Goal: Transaction & Acquisition: Book appointment/travel/reservation

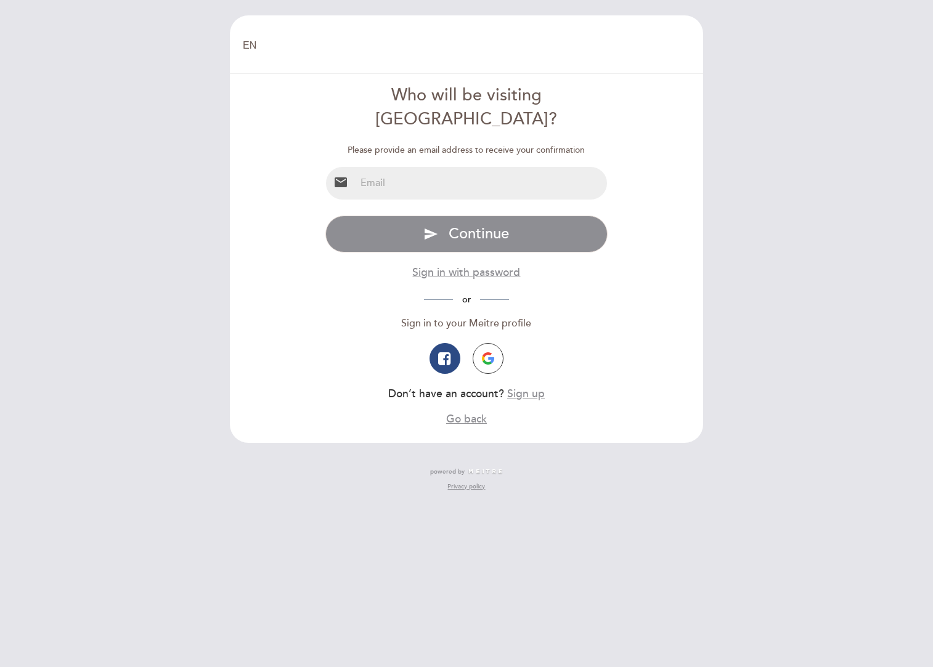
type input "[EMAIL_ADDRESS][DOMAIN_NAME]"
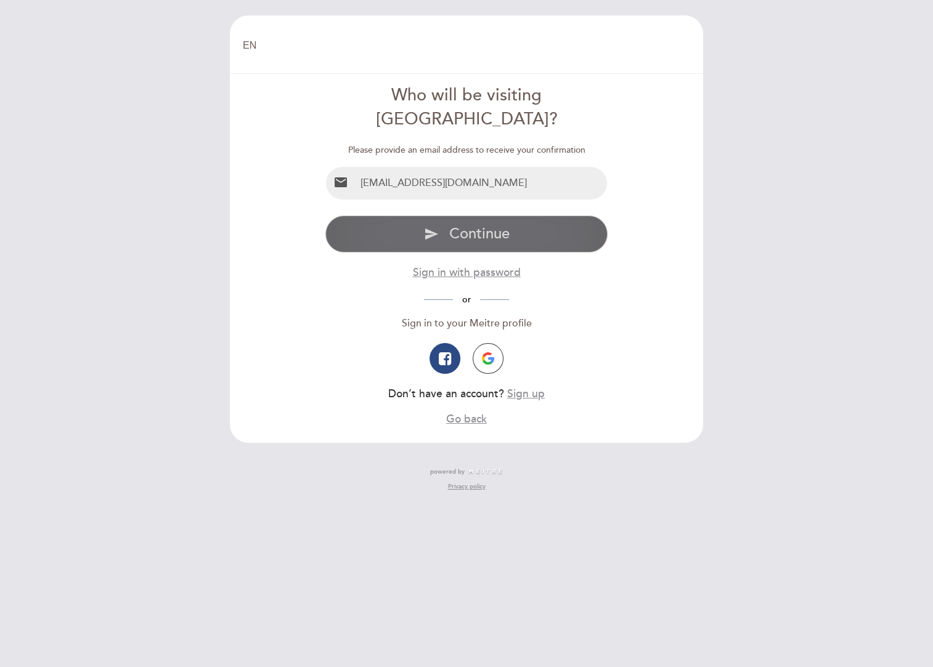
click at [440, 216] on button "send Continue" at bounding box center [466, 234] width 283 height 37
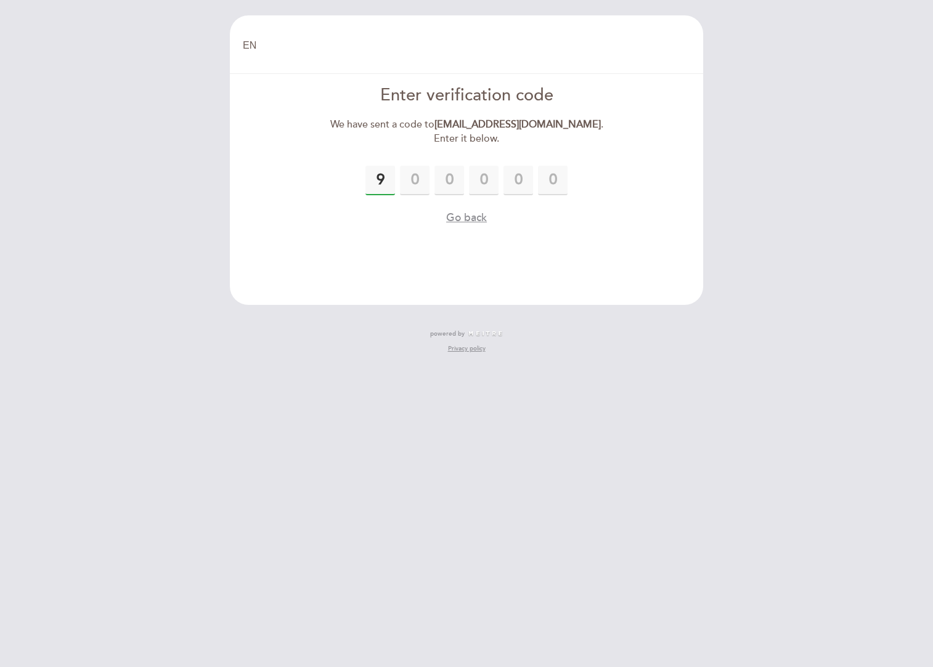
type input "9"
type input "3"
type input "8"
type input "4"
type input "5"
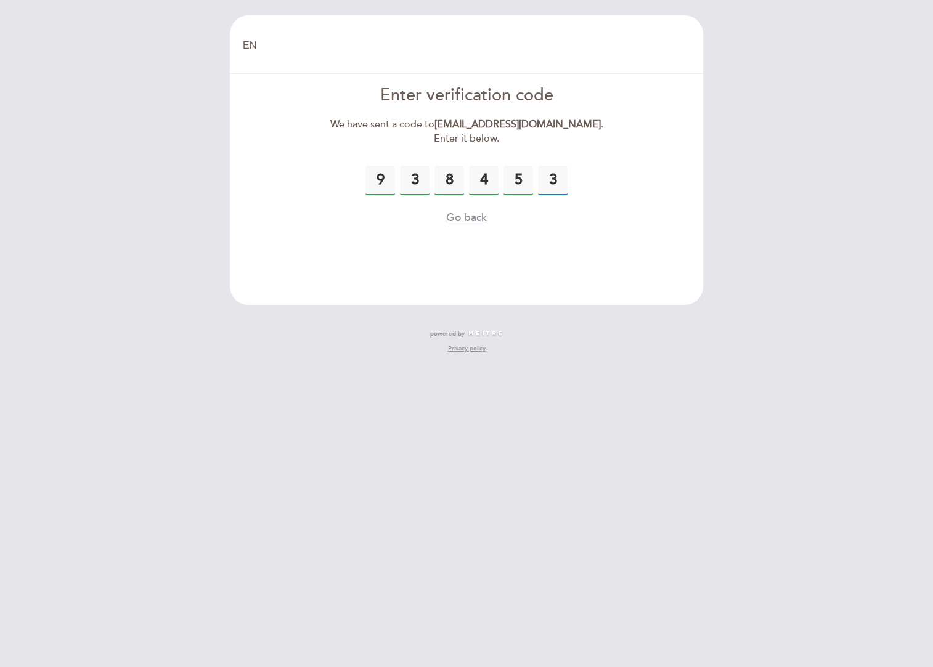
type input "3"
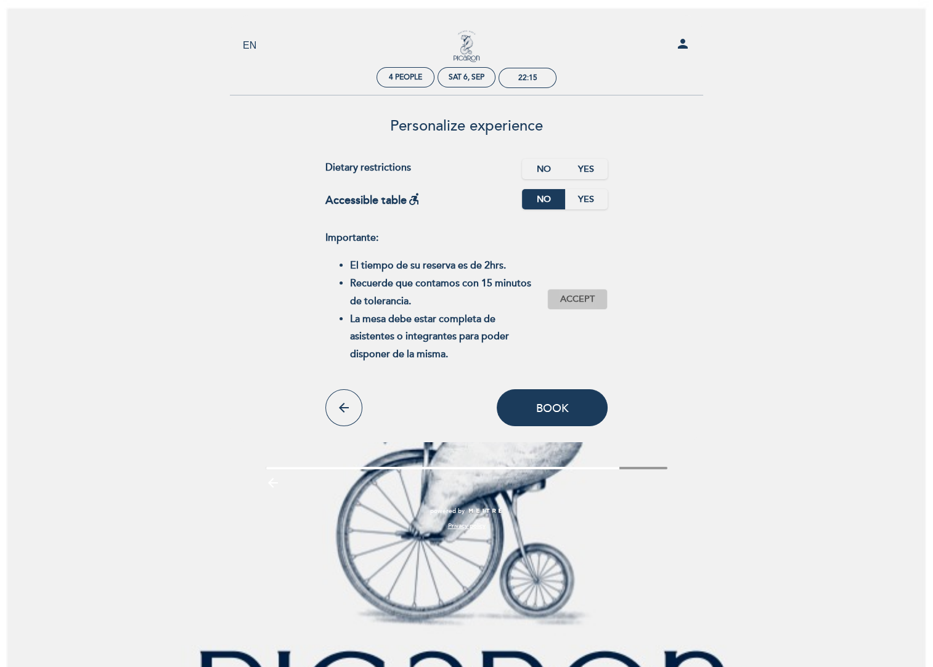
click at [566, 301] on span "Accept" at bounding box center [577, 299] width 34 height 13
click at [528, 413] on button "Book" at bounding box center [552, 407] width 111 height 37
click at [568, 416] on button "Book" at bounding box center [552, 407] width 111 height 37
click at [554, 168] on label "No" at bounding box center [543, 169] width 43 height 20
click at [543, 411] on span "Book" at bounding box center [552, 408] width 33 height 14
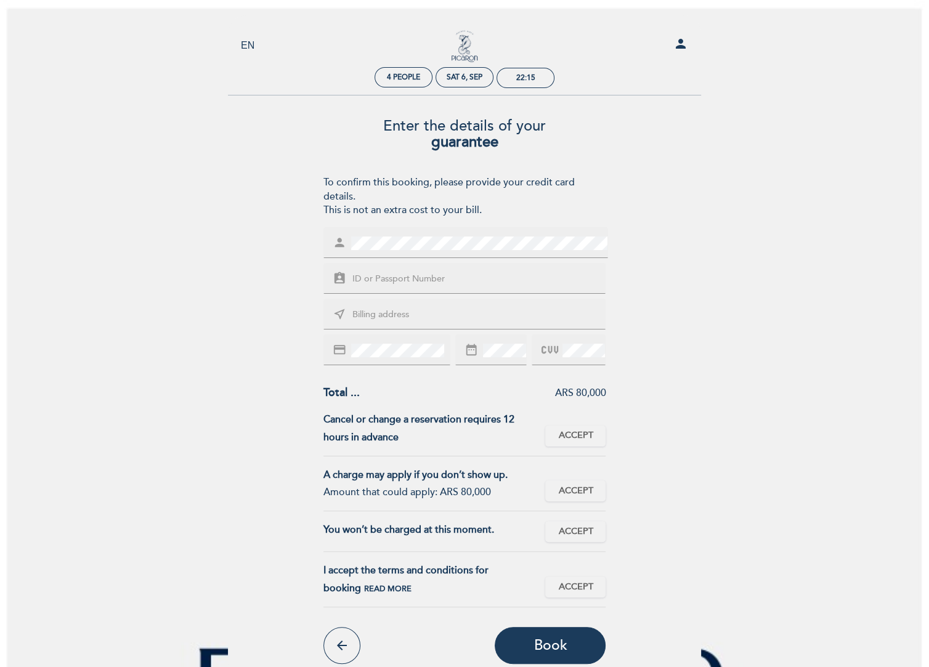
click at [415, 285] on input "text" at bounding box center [479, 279] width 256 height 14
type input "AL835589"
click at [440, 319] on input "text" at bounding box center [479, 315] width 256 height 14
type input "229 Bain Ave"
click at [366, 359] on div "credit_card" at bounding box center [386, 350] width 127 height 31
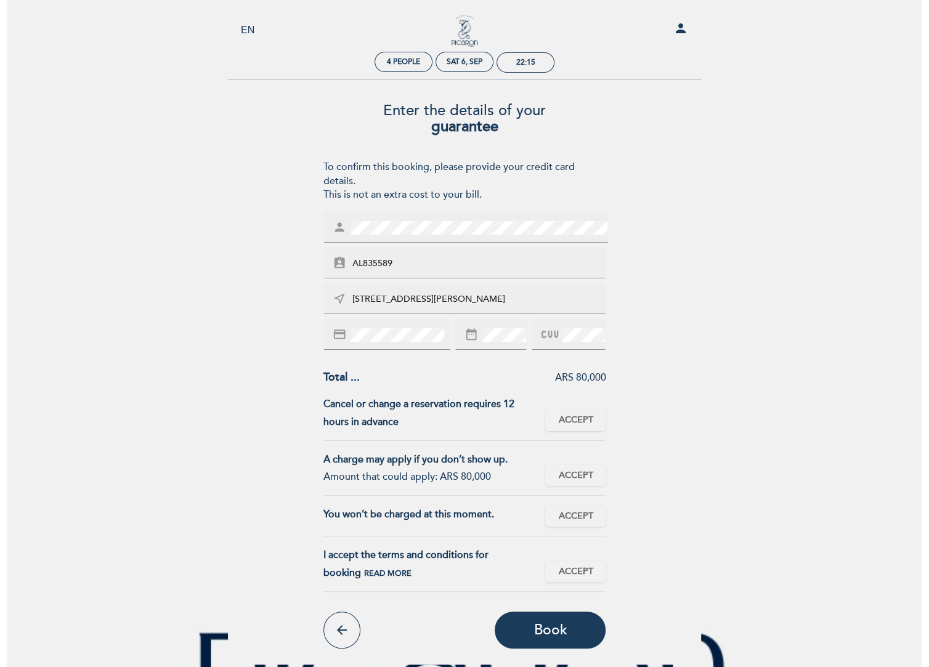
scroll to position [112, 0]
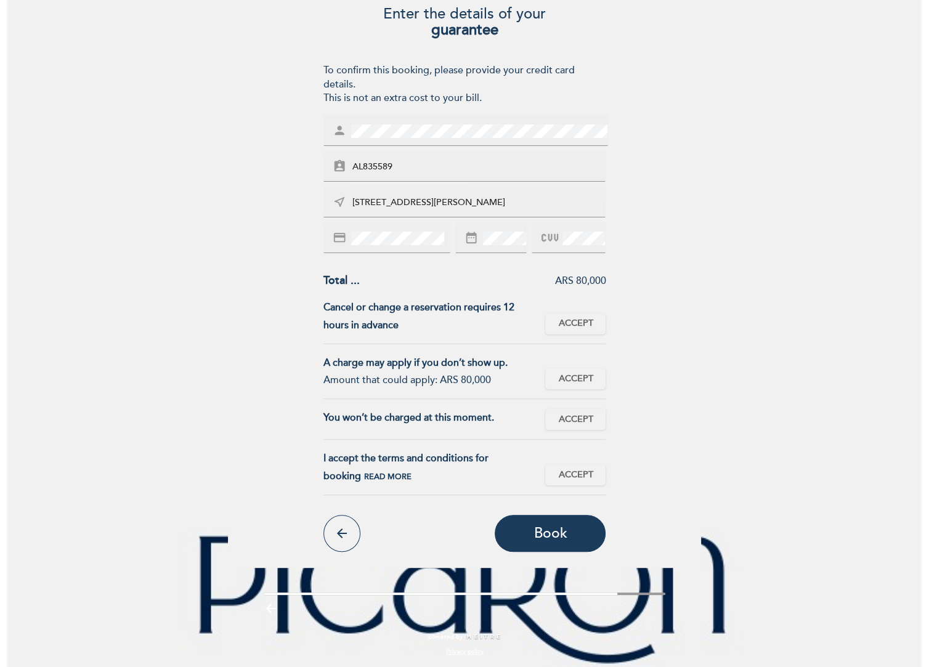
click at [567, 334] on div "Cancel or change a reservation requires 12 hours in advance This reservation ca…" at bounding box center [464, 322] width 283 height 46
click at [566, 330] on button "Accept Accepted" at bounding box center [575, 324] width 60 height 21
click at [566, 388] on button "Accept Accepted" at bounding box center [575, 378] width 60 height 21
click at [571, 422] on span "Accept" at bounding box center [575, 419] width 34 height 13
click at [572, 471] on span "Accept" at bounding box center [575, 475] width 34 height 13
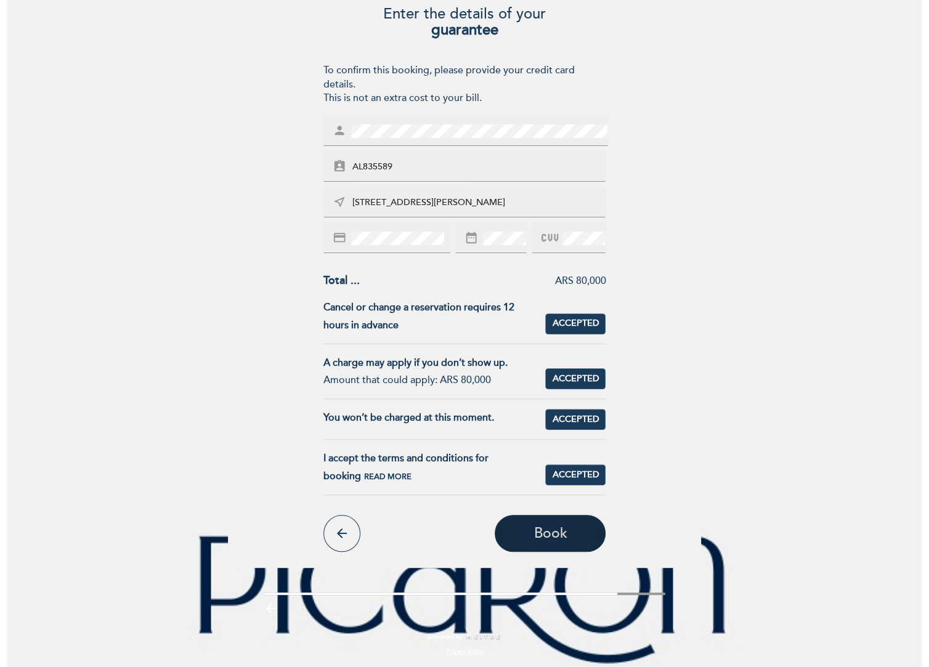
click at [559, 542] on button "Book" at bounding box center [550, 533] width 111 height 37
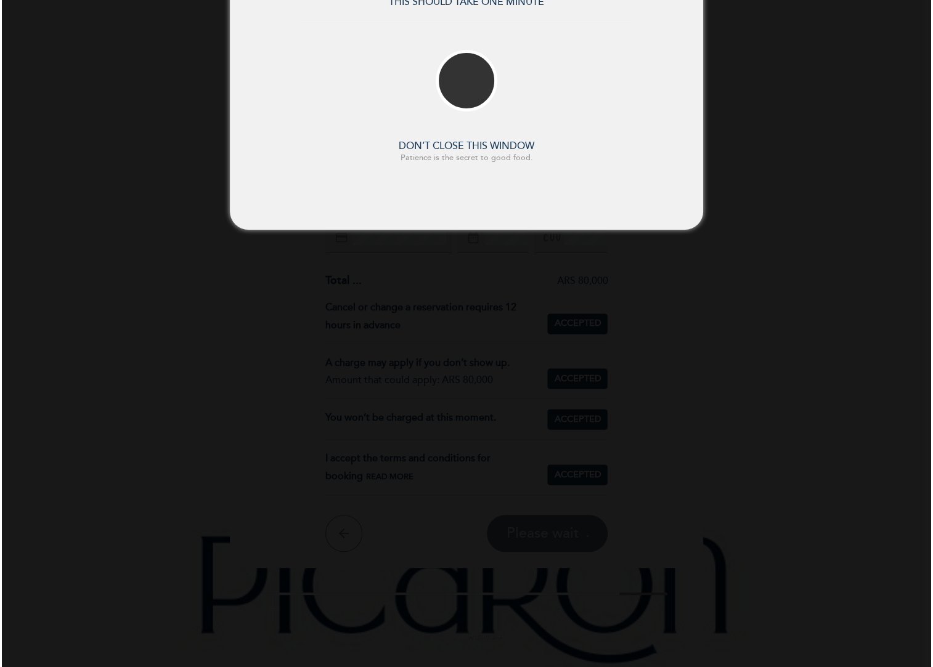
scroll to position [0, 0]
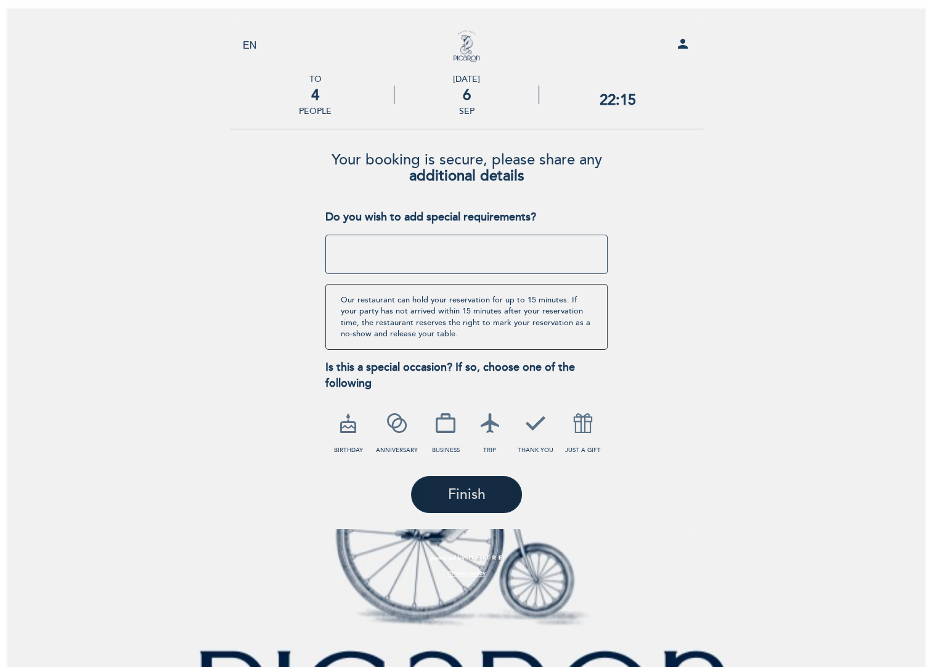
click at [483, 486] on span "Finish" at bounding box center [466, 494] width 38 height 17
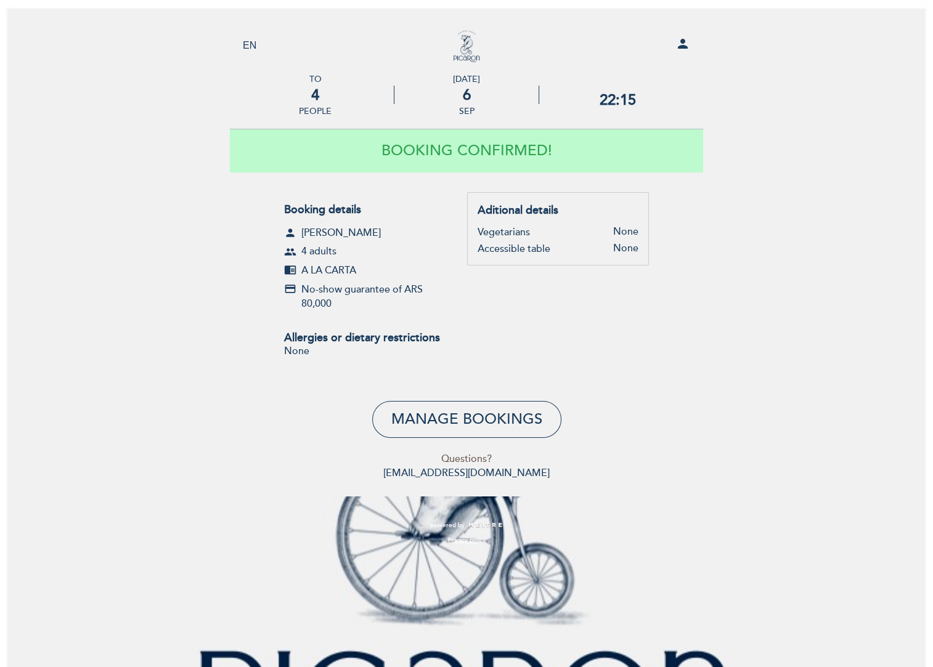
click at [466, 53] on link "Picaron BA" at bounding box center [466, 46] width 154 height 34
